Goal: Task Accomplishment & Management: Use online tool/utility

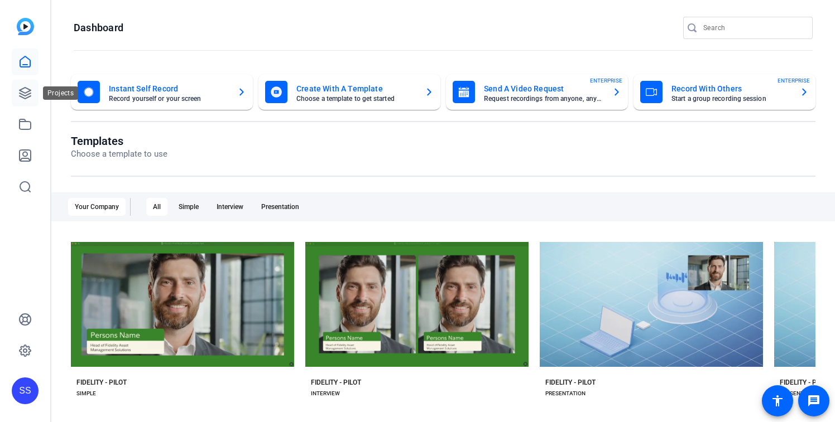
click at [22, 95] on icon at bounding box center [25, 93] width 11 height 11
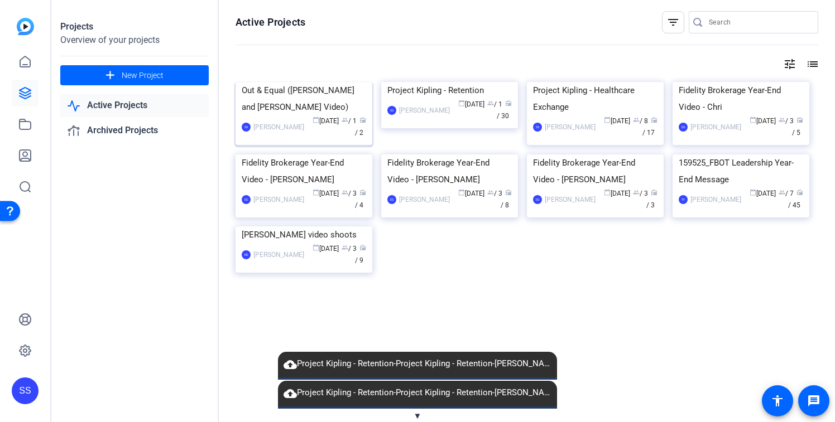
click at [297, 82] on img at bounding box center [303, 82] width 137 height 0
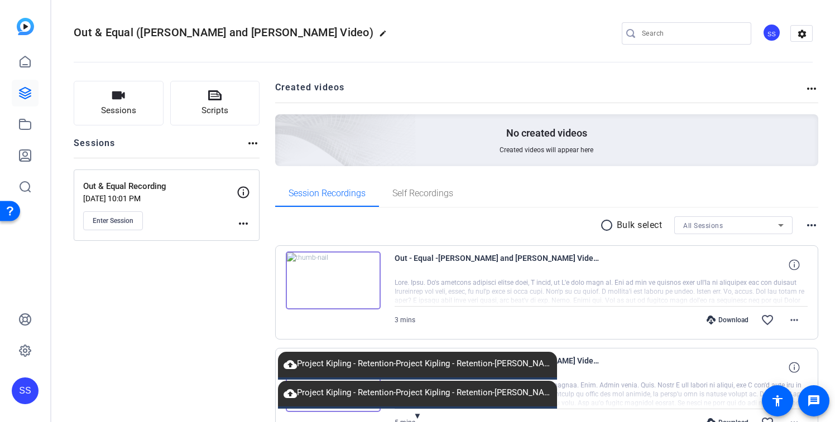
click at [330, 275] on img at bounding box center [333, 281] width 95 height 58
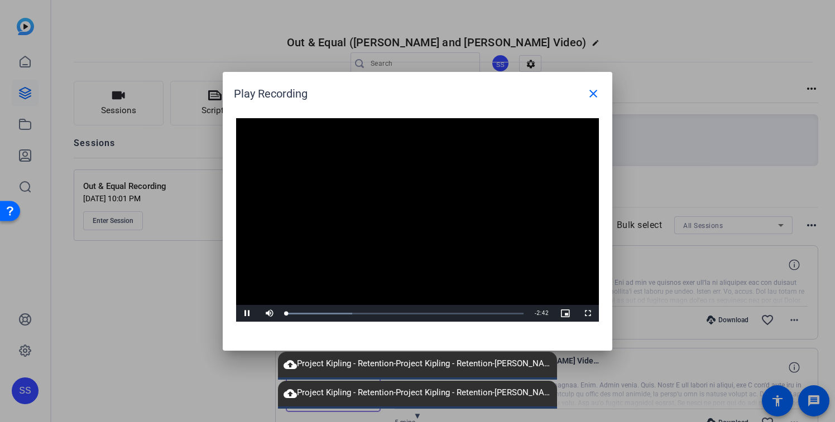
click at [400, 217] on video "Video Player" at bounding box center [417, 220] width 363 height 204
click at [301, 315] on div "Loaded : 27.80% 0:09 0:00" at bounding box center [405, 313] width 248 height 17
click at [114, 307] on div at bounding box center [417, 211] width 835 height 422
